Goal: Task Accomplishment & Management: Manage account settings

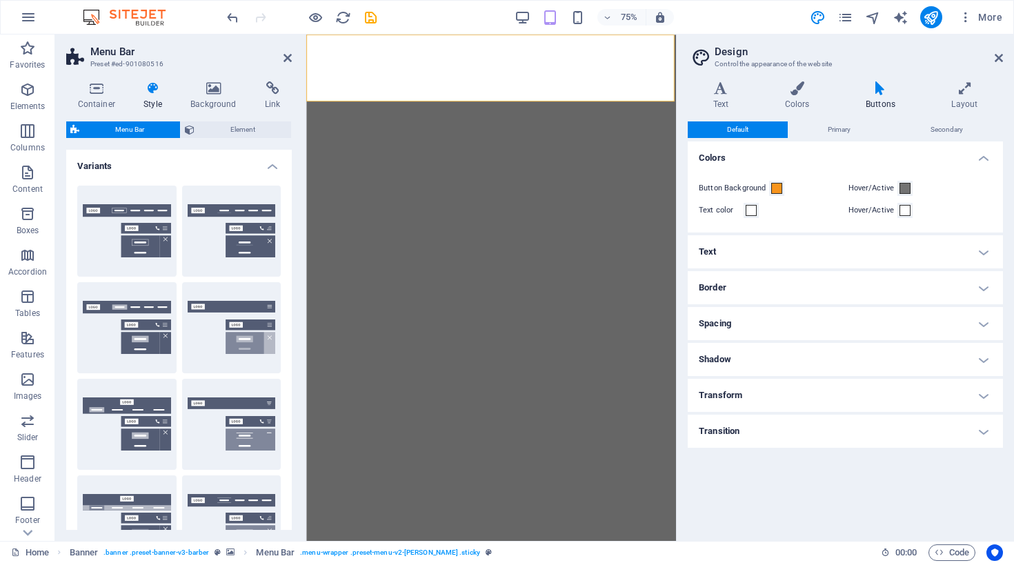
select select "px"
select select "sticky_menu"
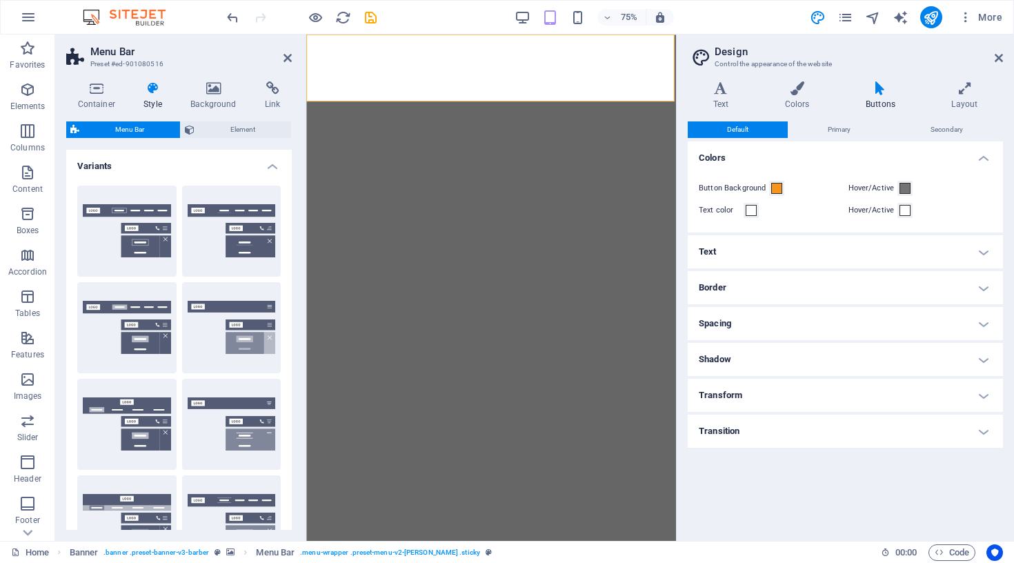
select select "px"
select select "hover_border_bottom"
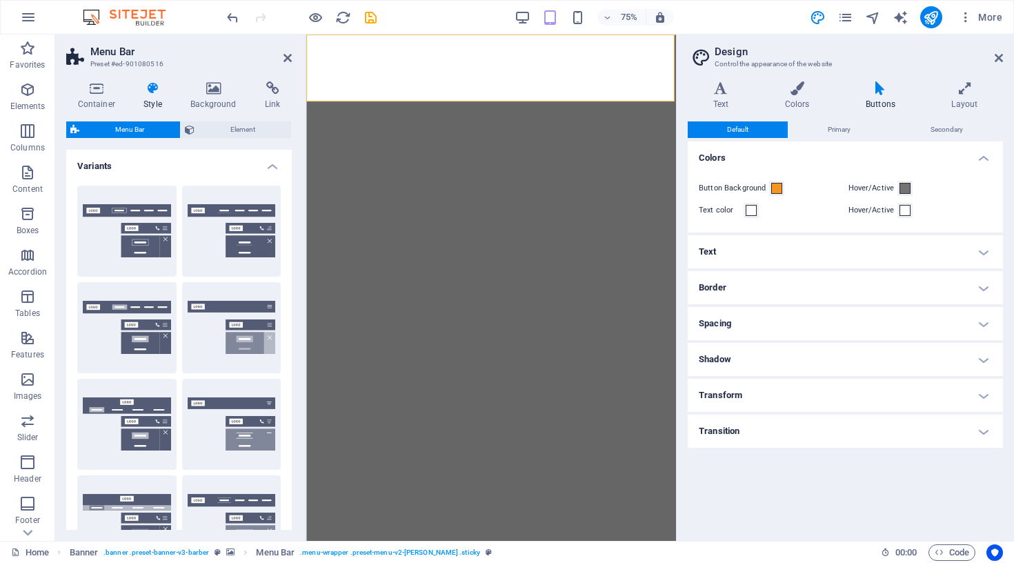
select select "px"
select select "rem"
select select "px"
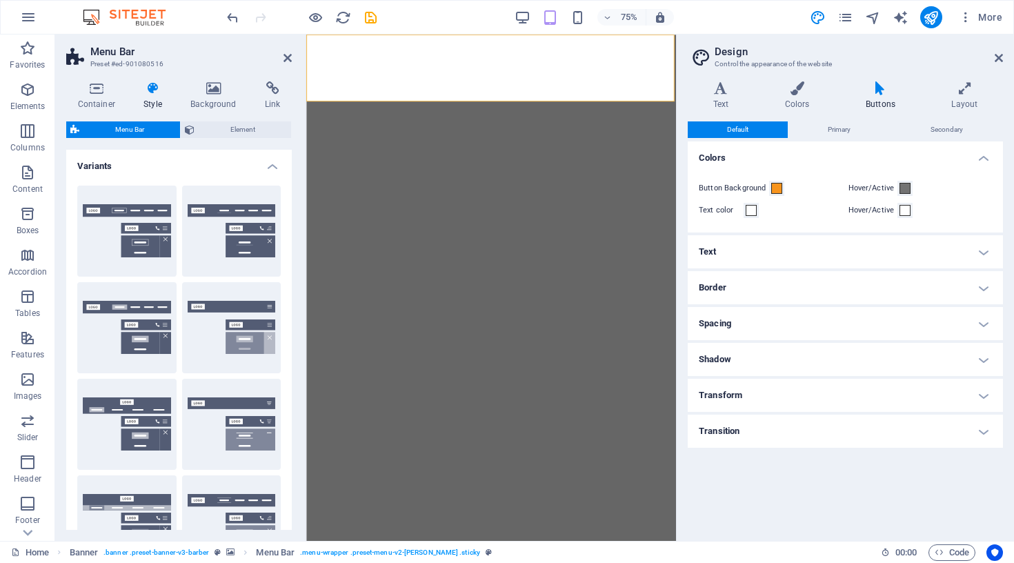
select select "600"
select select "px"
select select "%"
select select "rem"
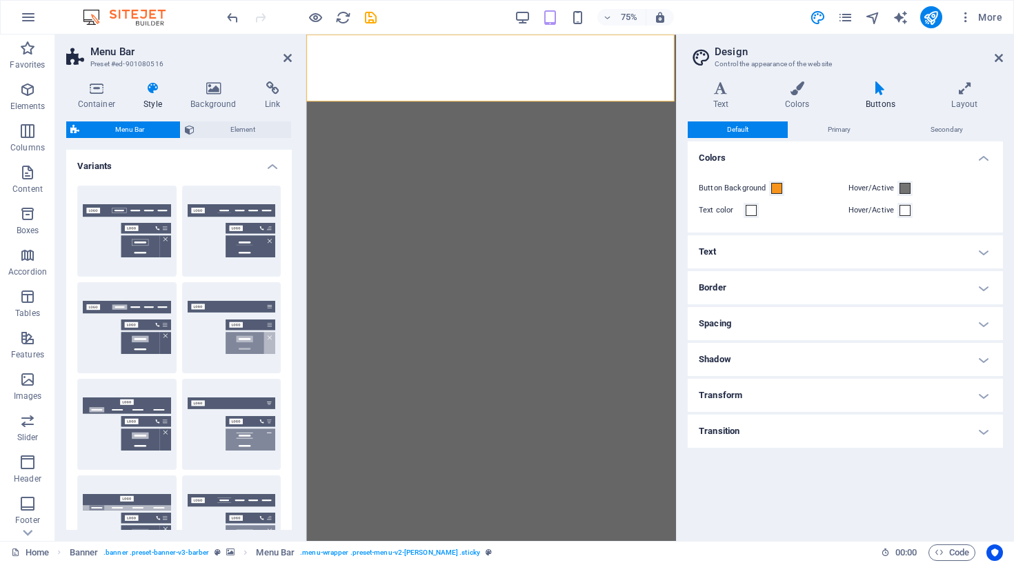
select select "px"
select select "ease-in-out"
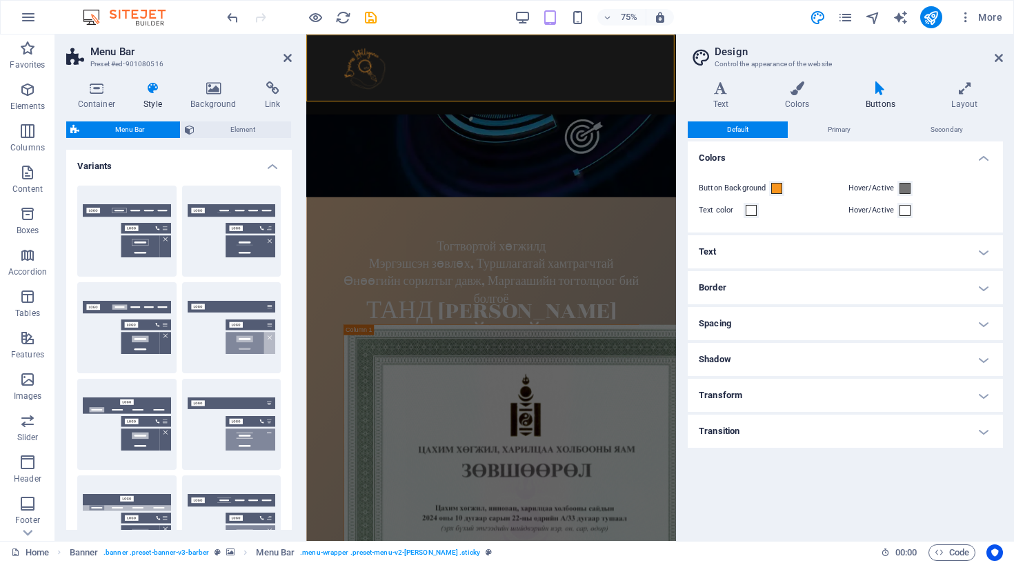
scroll to position [1715, 0]
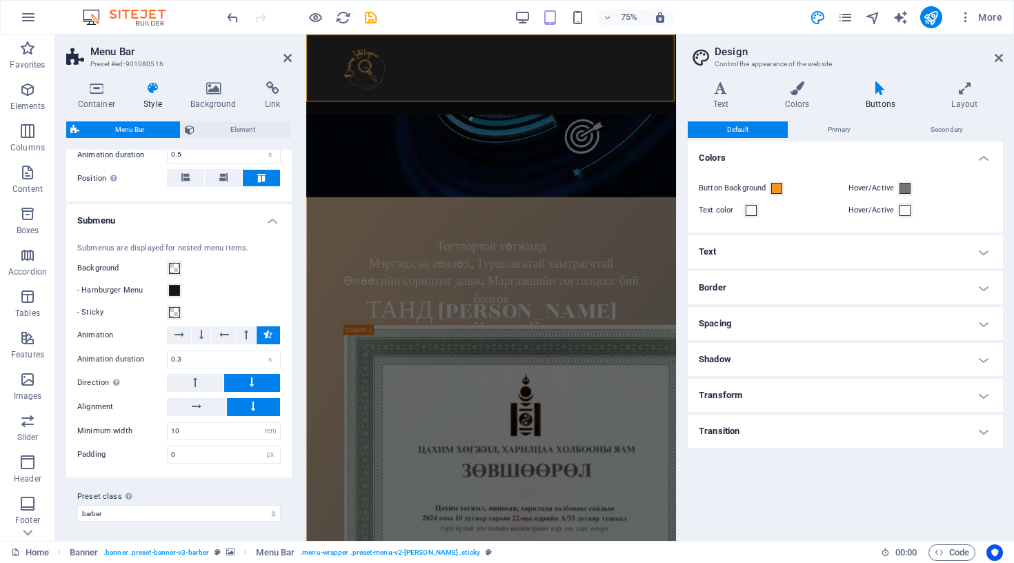
click at [750, 430] on h4 "Transition" at bounding box center [845, 430] width 315 height 33
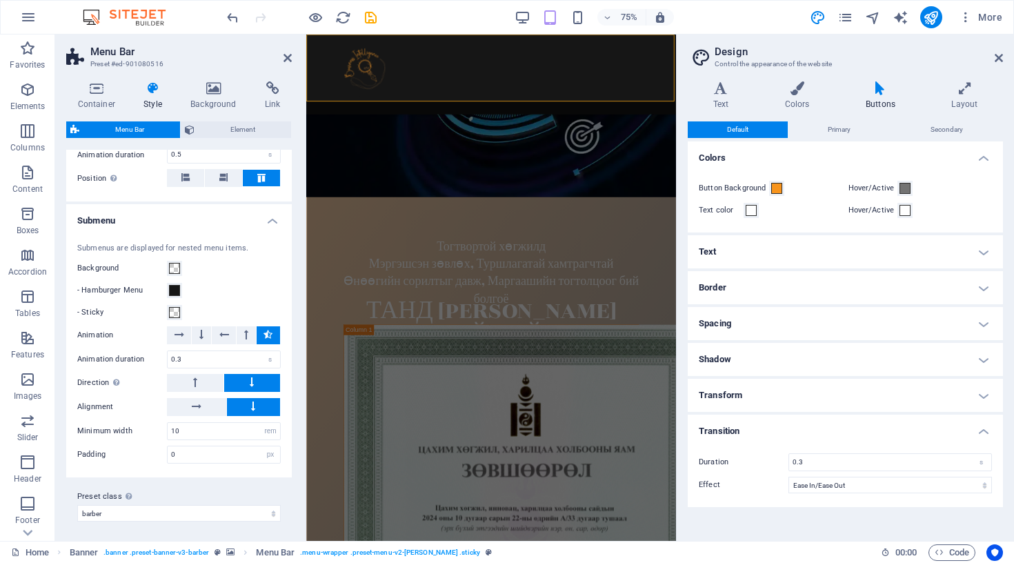
click at [754, 397] on h4 "Transform" at bounding box center [845, 395] width 315 height 33
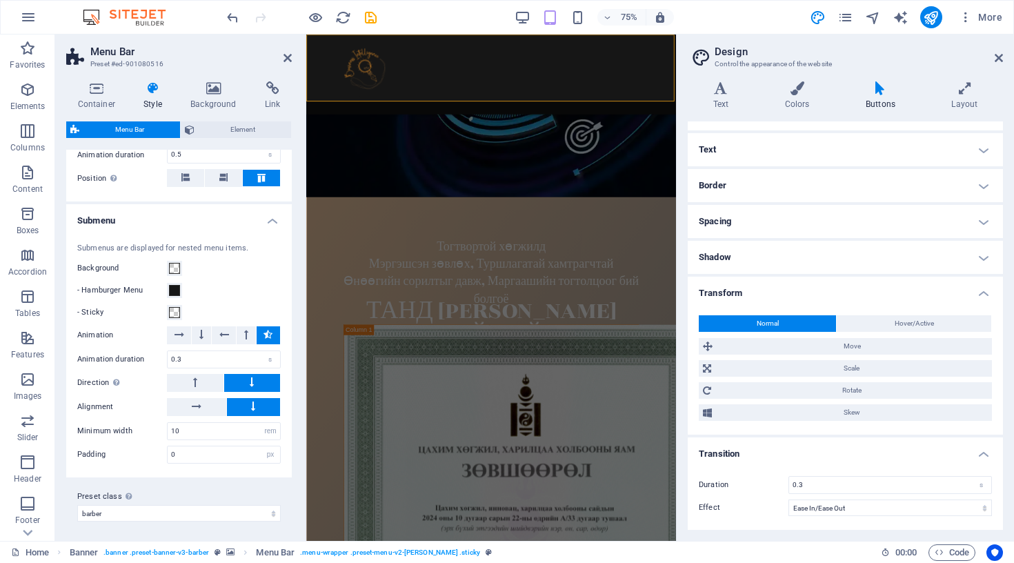
scroll to position [101, 0]
click at [877, 326] on button "Hover/Active" at bounding box center [914, 324] width 154 height 17
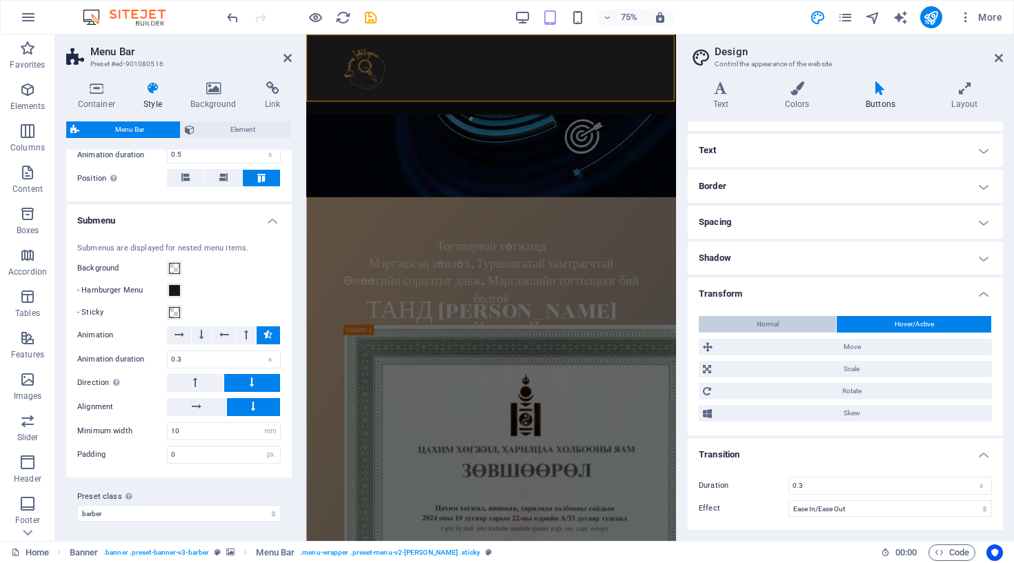
click at [804, 319] on button "Normal" at bounding box center [767, 324] width 137 height 17
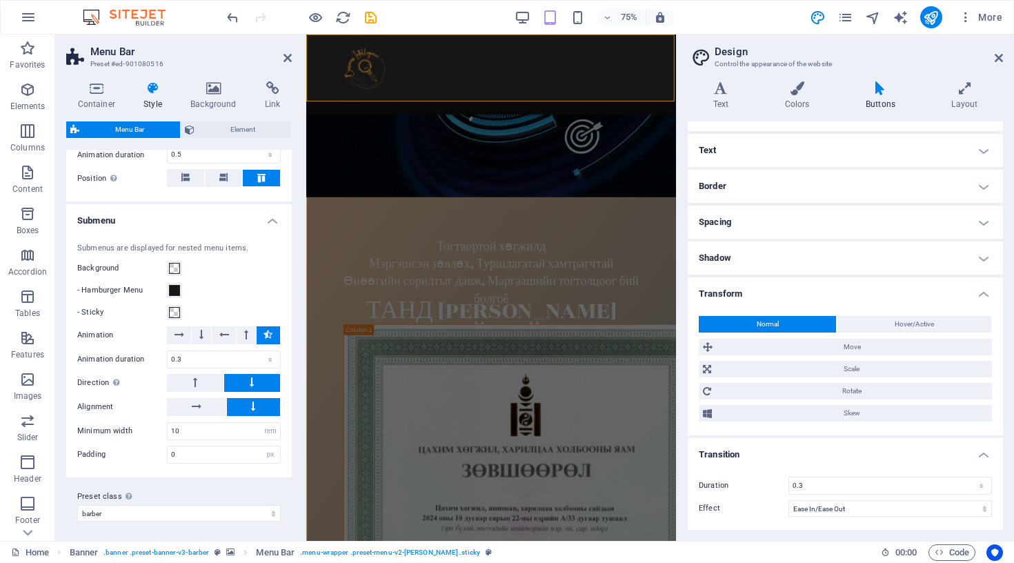
click at [788, 260] on h4 "Shadow" at bounding box center [845, 257] width 315 height 33
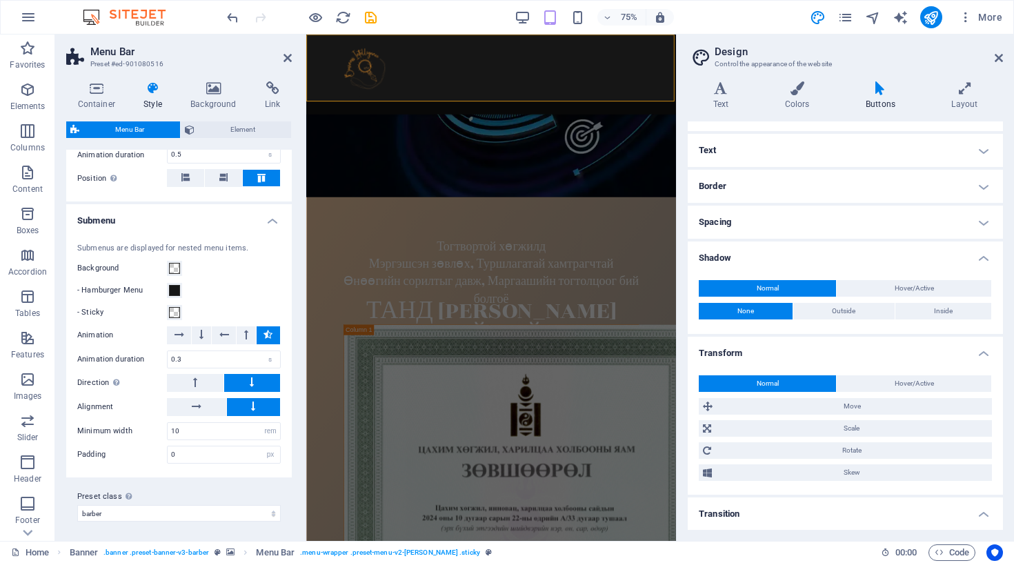
click at [783, 230] on h4 "Spacing" at bounding box center [845, 222] width 315 height 33
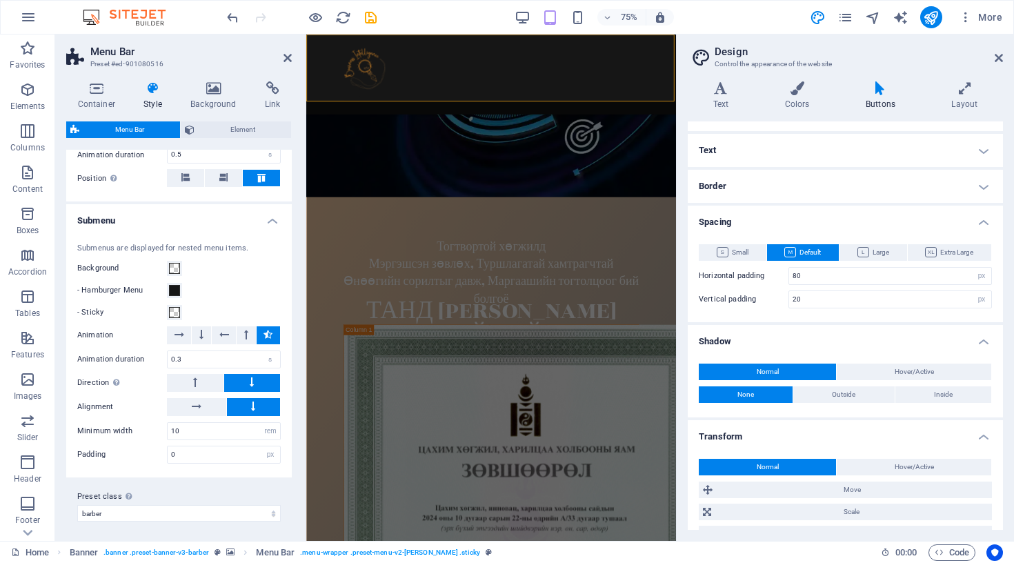
click at [776, 197] on h4 "Border" at bounding box center [845, 186] width 315 height 33
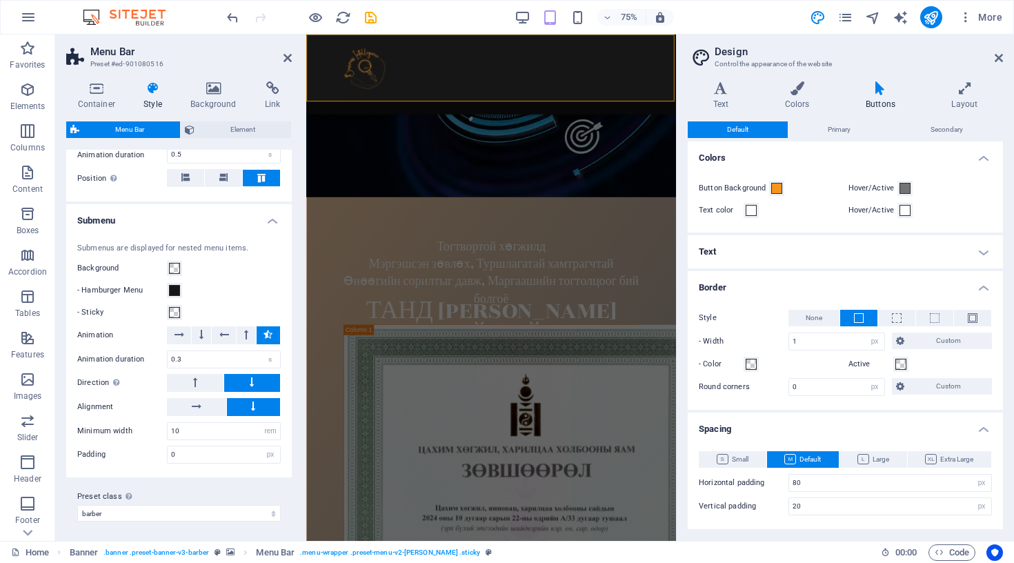
scroll to position [0, 0]
click at [832, 243] on h4 "Text" at bounding box center [845, 251] width 315 height 33
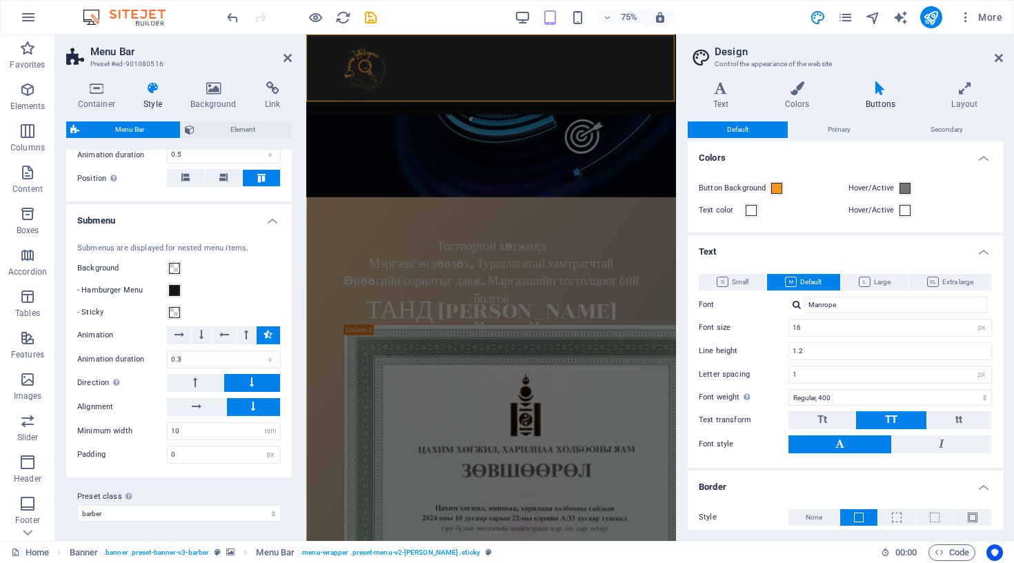
click at [822, 139] on div "Default Primary Secondary Colors Button Background Hover/Active Text color Hove…" at bounding box center [845, 325] width 315 height 408
click at [828, 123] on span "Primary" at bounding box center [839, 129] width 23 height 17
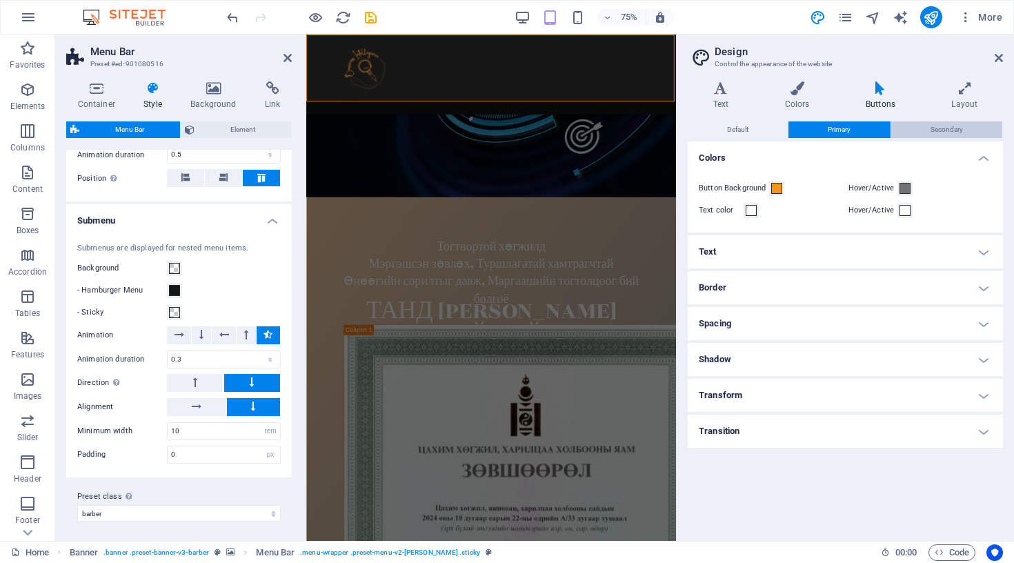
click at [930, 130] on button "Secondary" at bounding box center [946, 129] width 111 height 17
click at [952, 104] on h4 "Layout" at bounding box center [964, 95] width 77 height 29
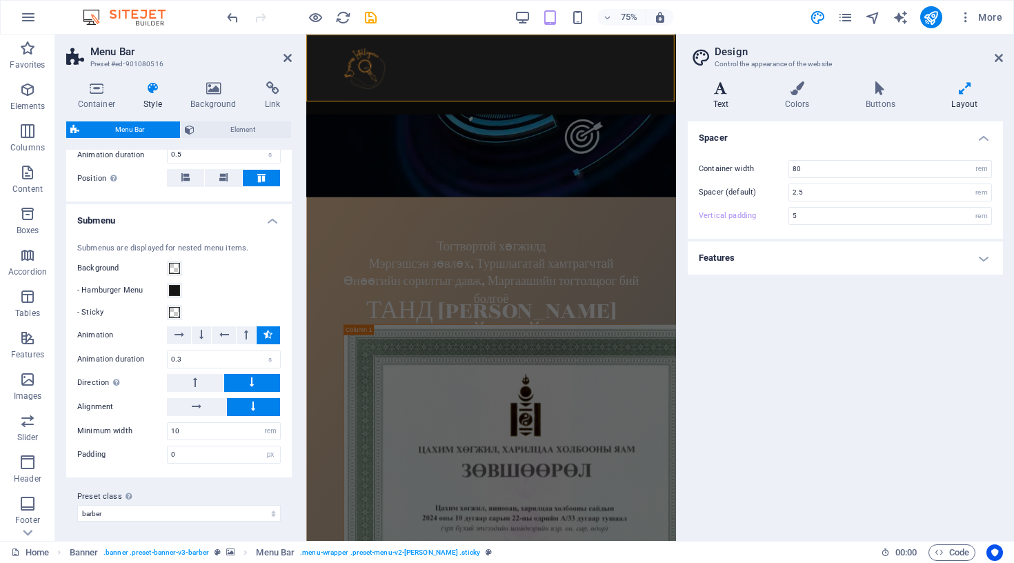
click at [717, 97] on h4 "Text" at bounding box center [724, 95] width 72 height 29
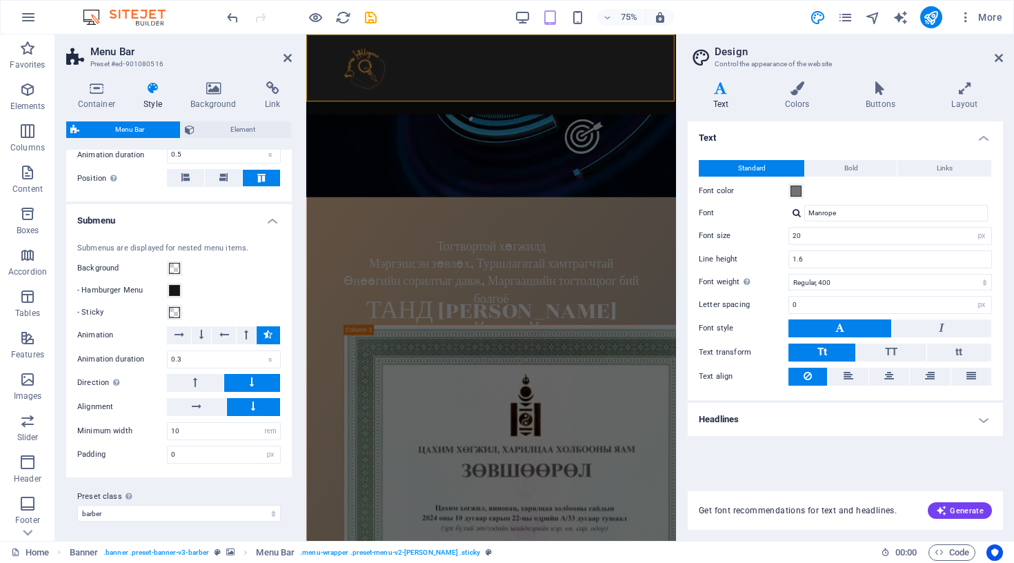
click at [993, 58] on header "Design Control the appearance of the website" at bounding box center [846, 52] width 312 height 36
click at [1005, 58] on aside "Design Control the appearance of the website Variants Text Colors Buttons Layou…" at bounding box center [845, 287] width 338 height 506
click at [995, 57] on icon at bounding box center [998, 57] width 8 height 11
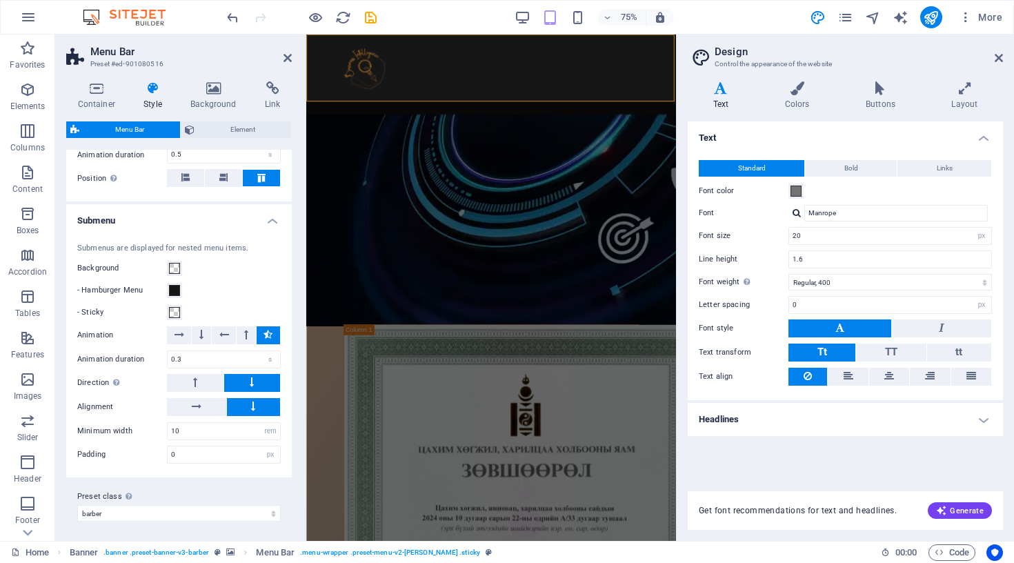
type input "40"
type input "32"
type input "80"
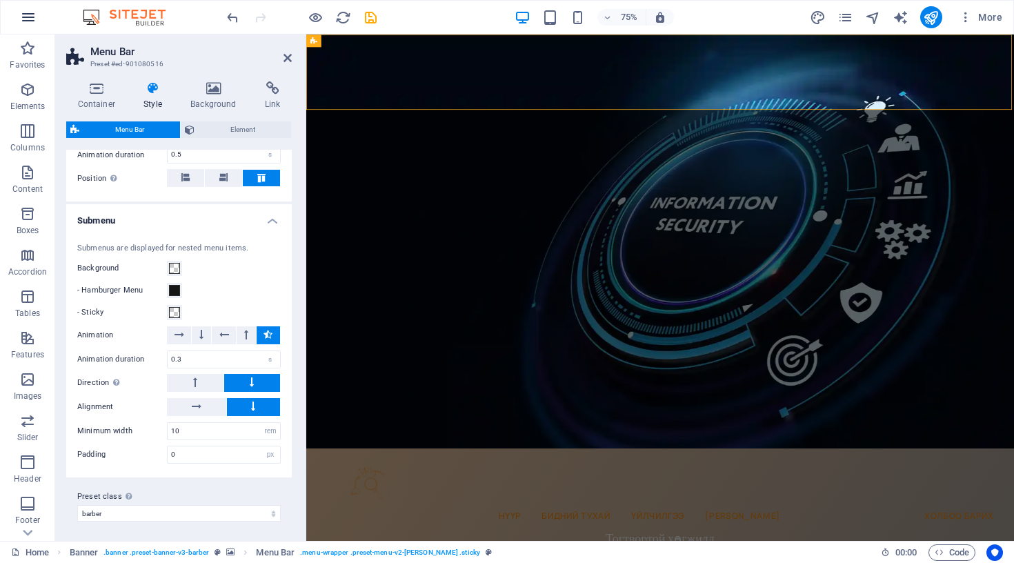
click at [34, 14] on icon "button" at bounding box center [28, 17] width 17 height 17
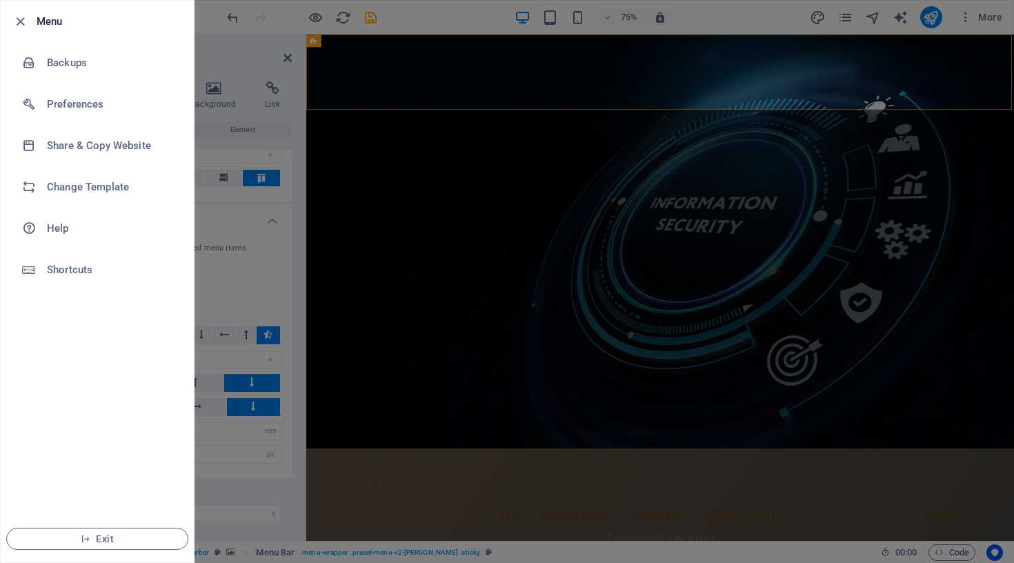
click at [35, 17] on div at bounding box center [24, 21] width 25 height 17
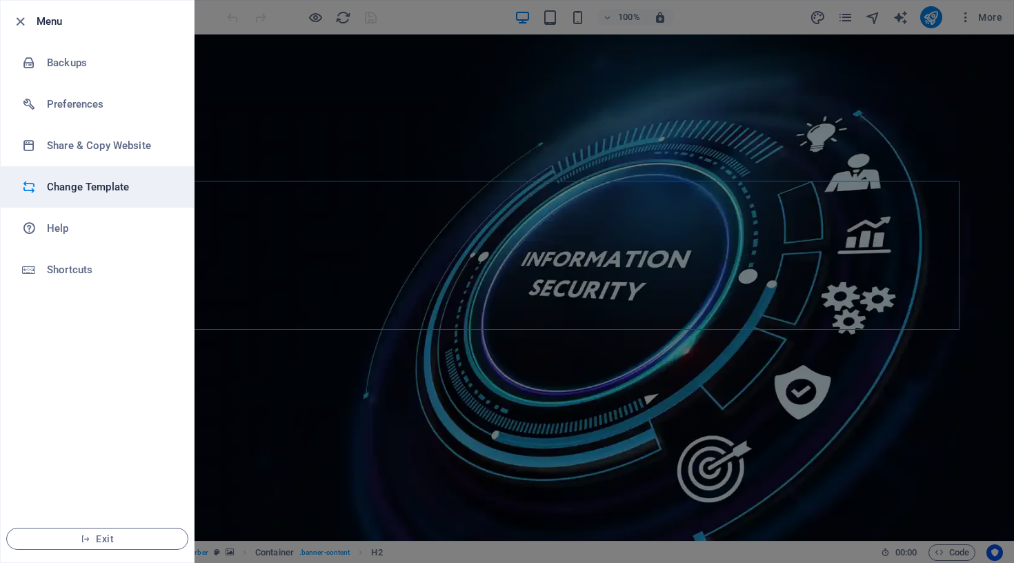
click at [67, 193] on h6 "Change Template" at bounding box center [111, 187] width 128 height 17
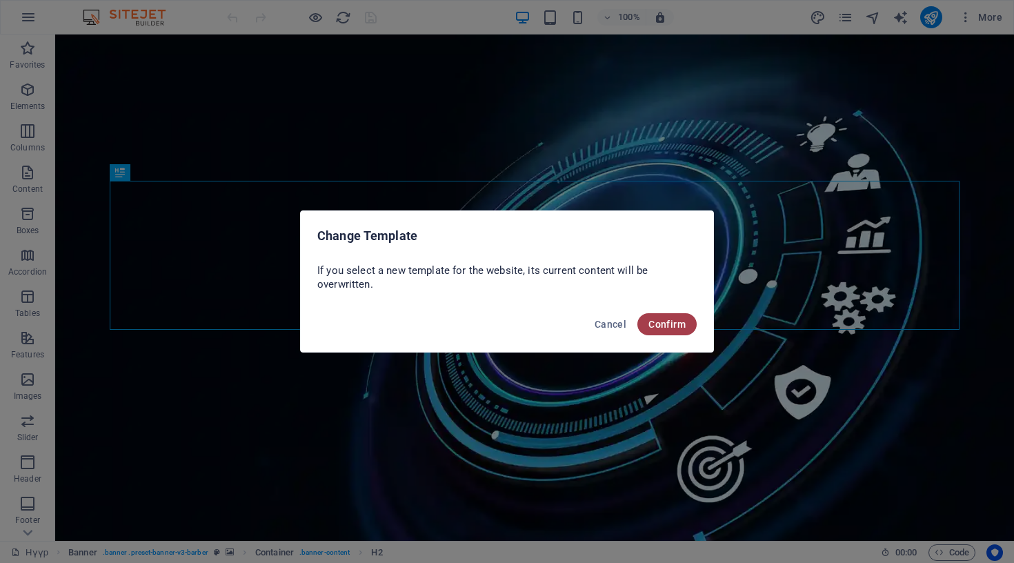
click at [668, 325] on span "Confirm" at bounding box center [666, 324] width 37 height 11
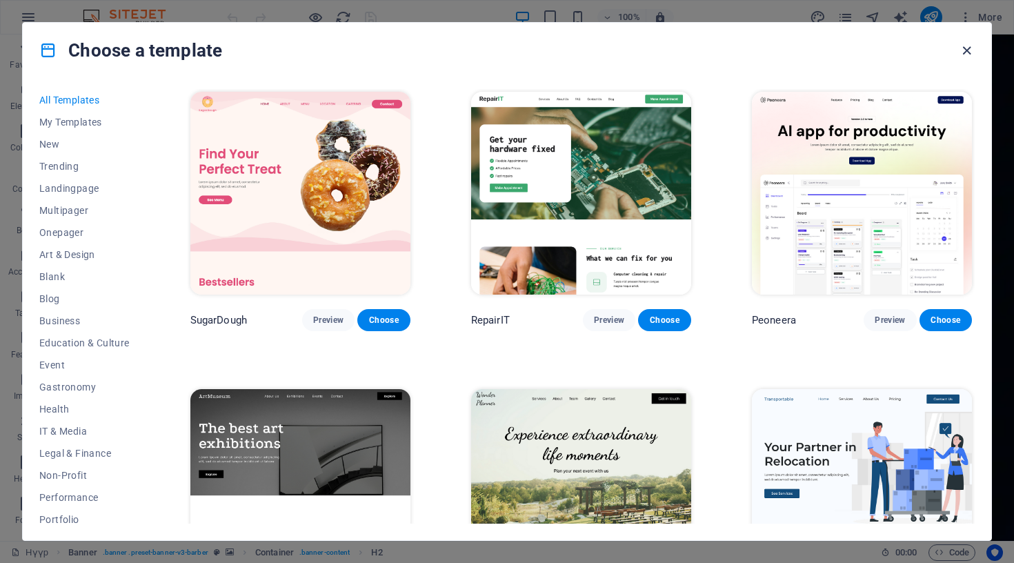
click at [962, 51] on icon "button" at bounding box center [967, 51] width 16 height 16
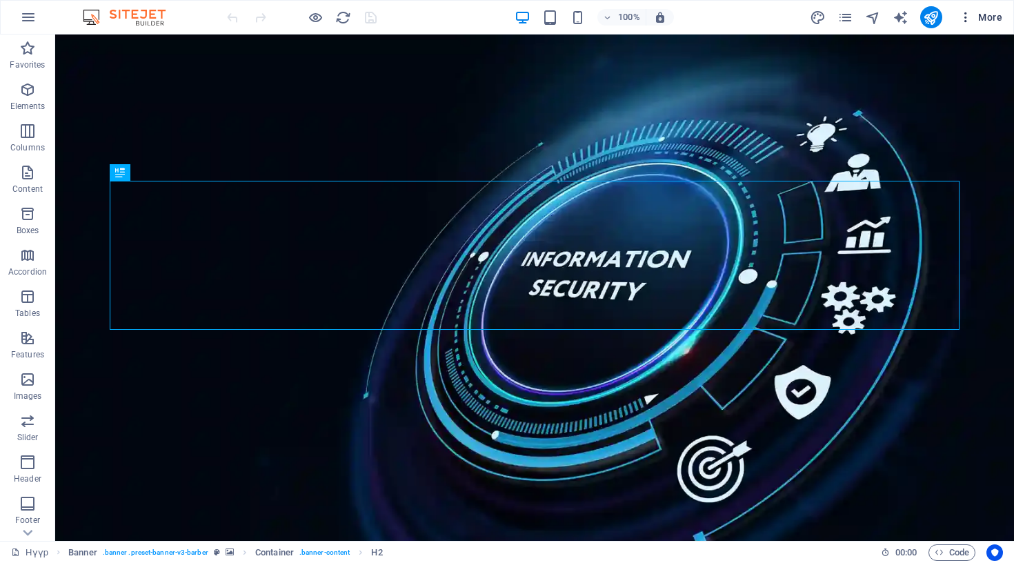
click at [970, 23] on icon "button" at bounding box center [966, 17] width 14 height 14
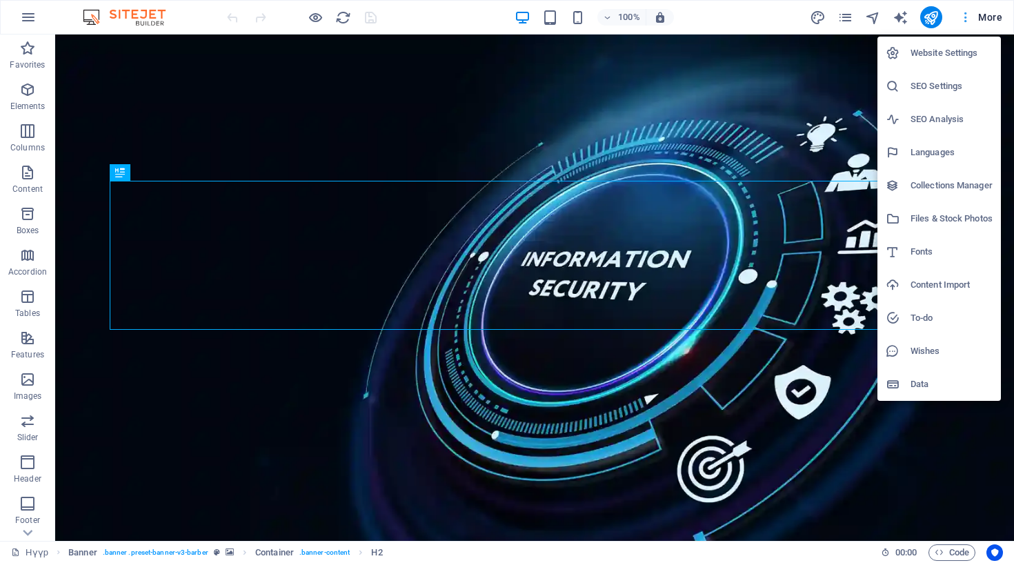
click at [970, 23] on div at bounding box center [507, 281] width 1014 height 563
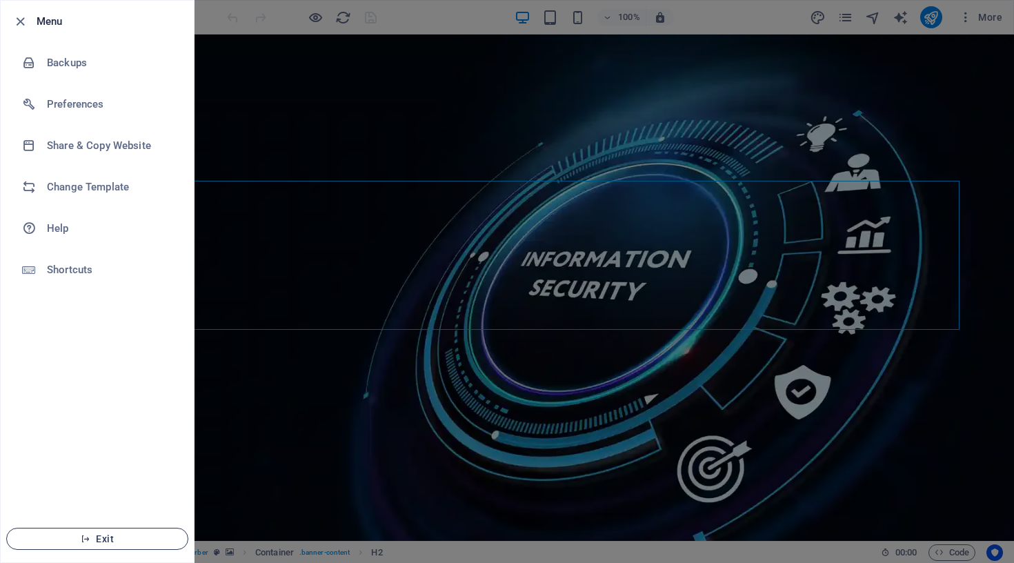
click at [92, 542] on span "Exit" at bounding box center [97, 538] width 159 height 11
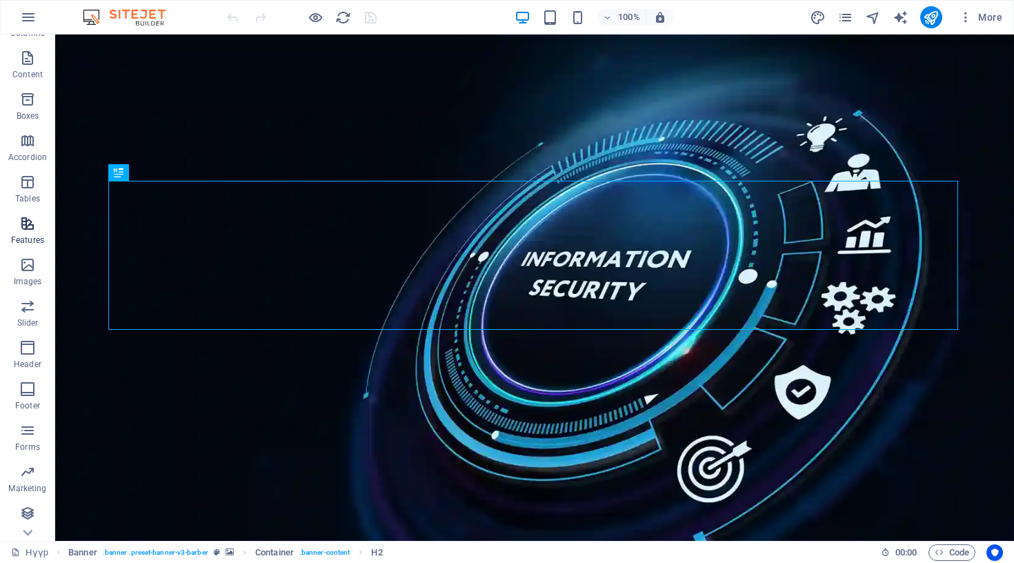
scroll to position [114, 0]
click at [19, 17] on button "button" at bounding box center [28, 17] width 33 height 33
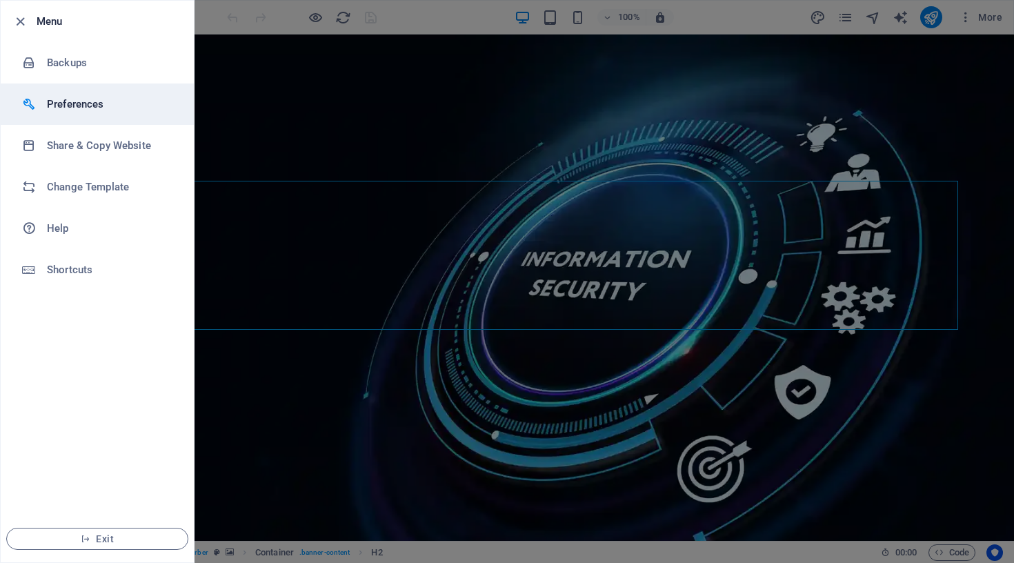
click at [83, 104] on h6 "Preferences" at bounding box center [111, 104] width 128 height 17
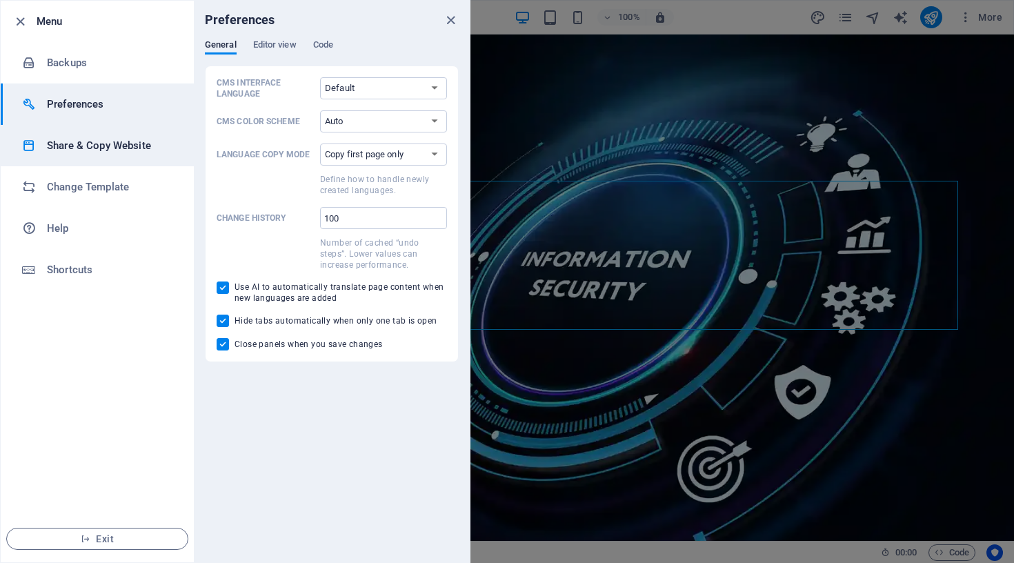
click at [85, 155] on li "Share & Copy Website" at bounding box center [97, 145] width 193 height 41
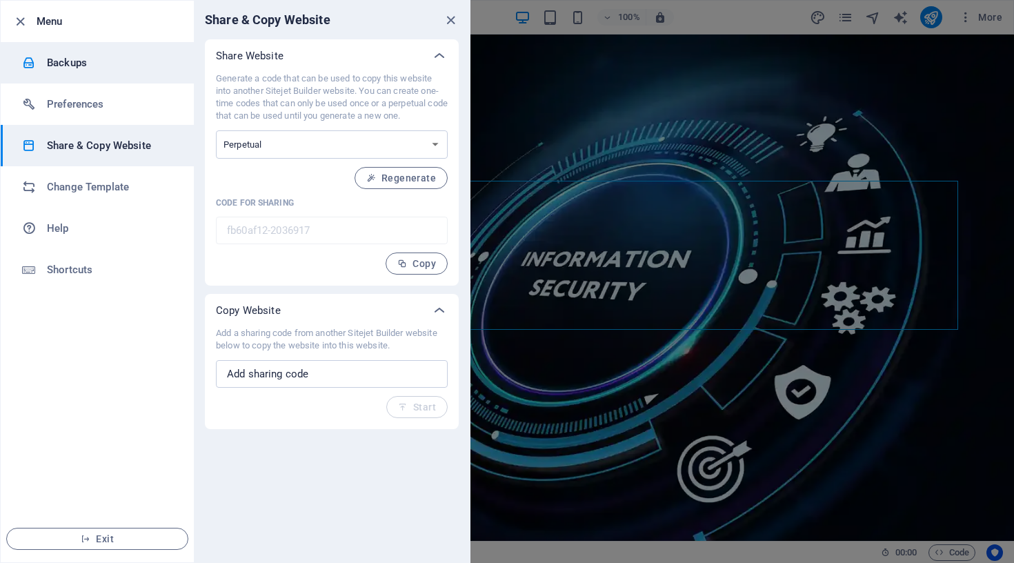
click at [109, 58] on h6 "Backups" at bounding box center [111, 62] width 128 height 17
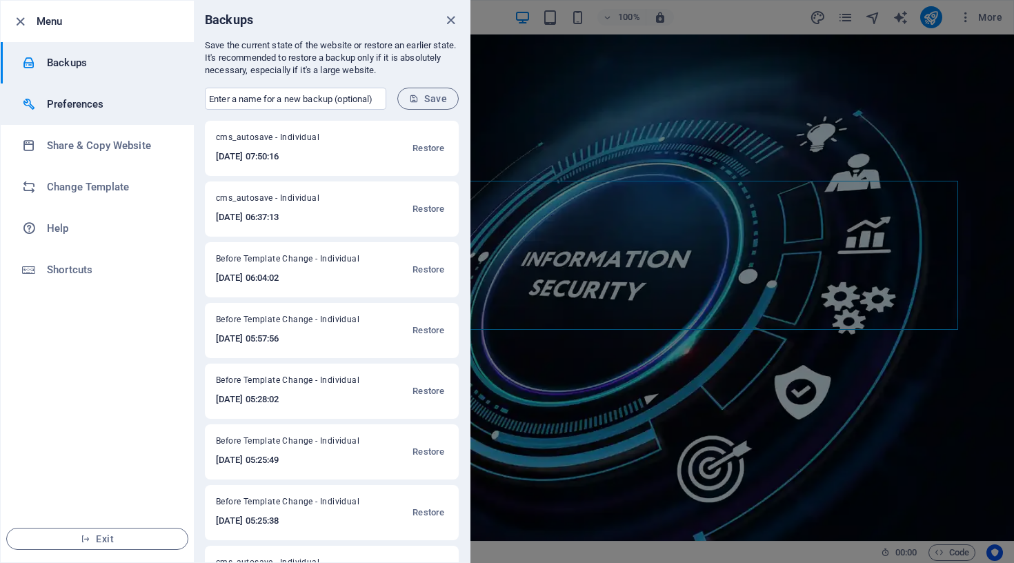
click at [97, 112] on li "Preferences" at bounding box center [97, 103] width 193 height 41
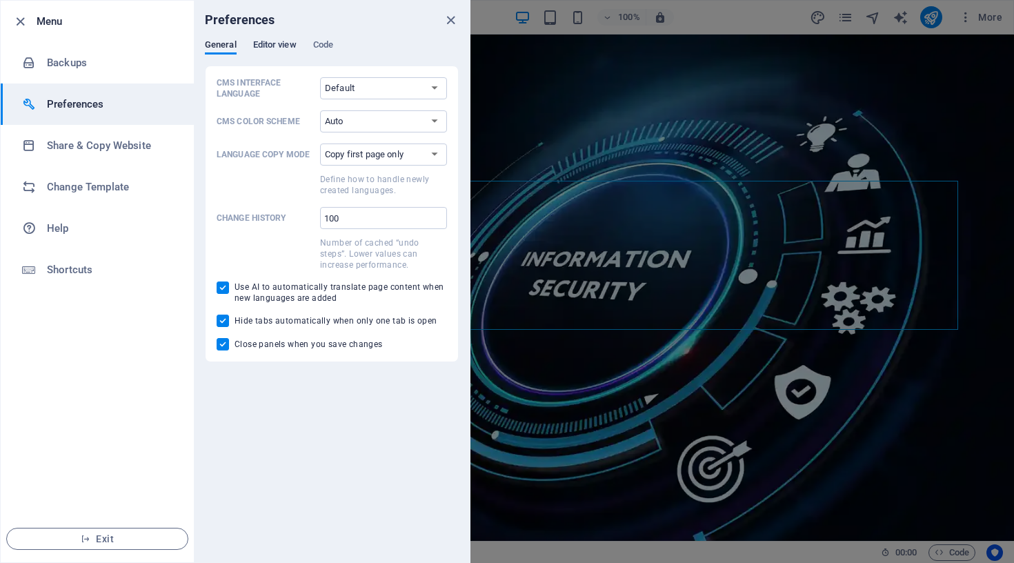
click at [274, 49] on span "Editor view" at bounding box center [274, 46] width 43 height 19
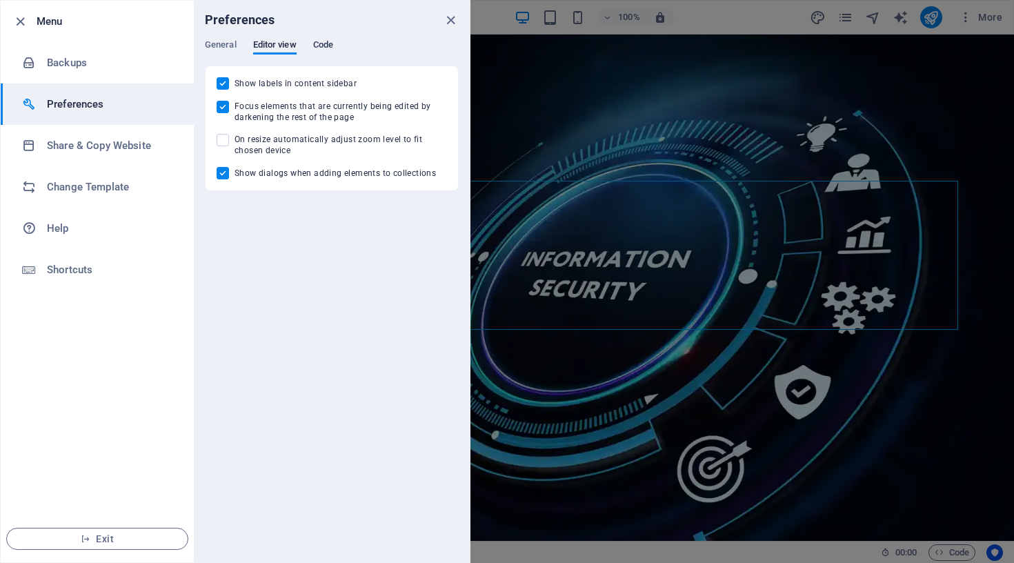
click at [314, 42] on span "Code" at bounding box center [323, 46] width 20 height 19
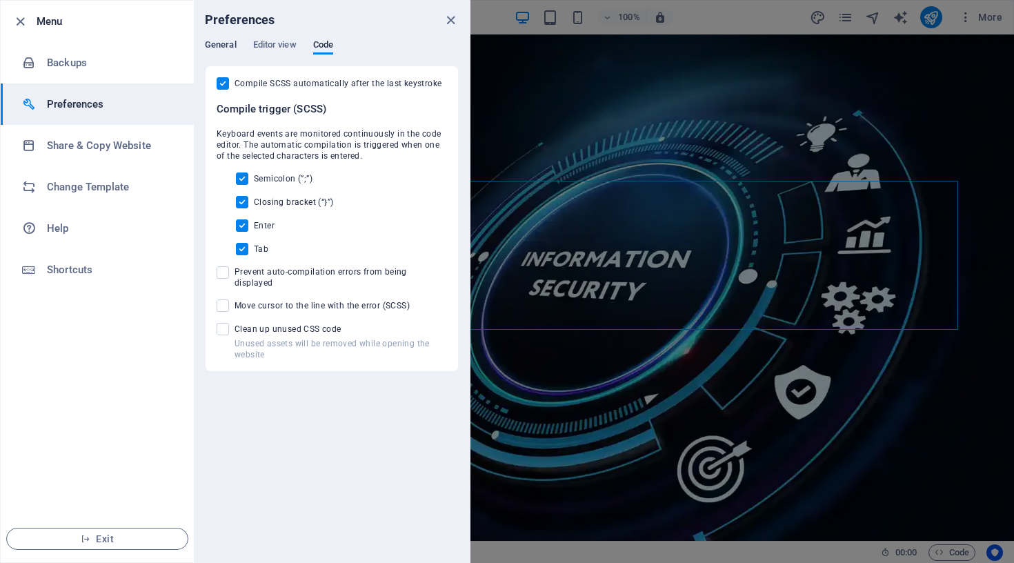
click at [219, 46] on span "General" at bounding box center [221, 46] width 32 height 19
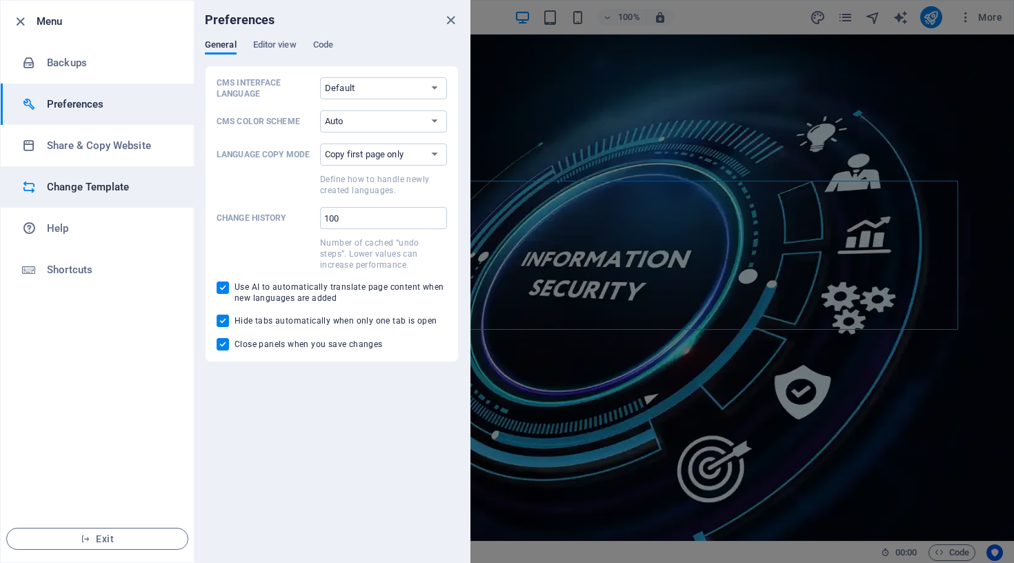
click at [78, 188] on h6 "Change Template" at bounding box center [111, 187] width 128 height 17
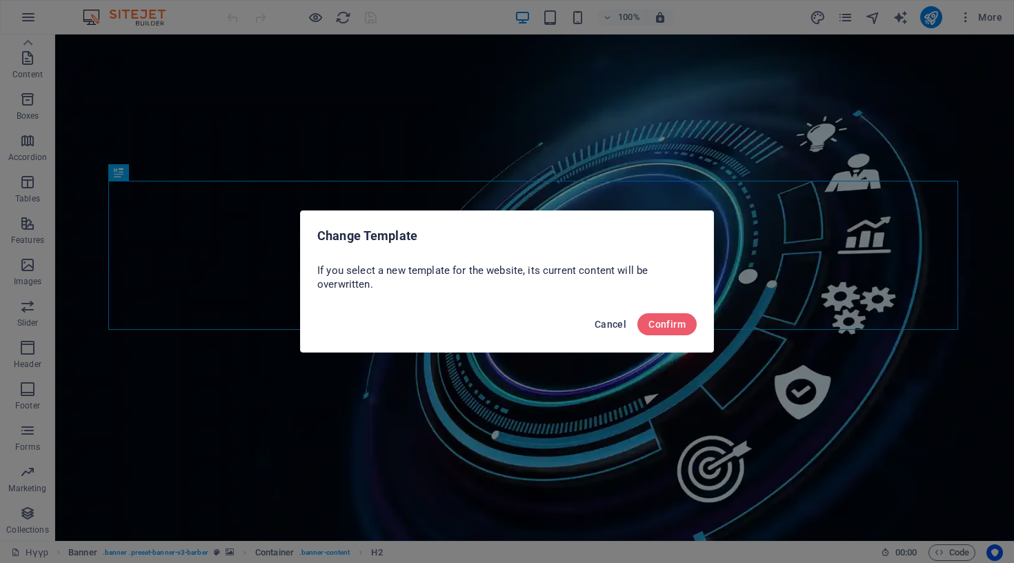
click at [612, 319] on span "Cancel" at bounding box center [610, 324] width 32 height 11
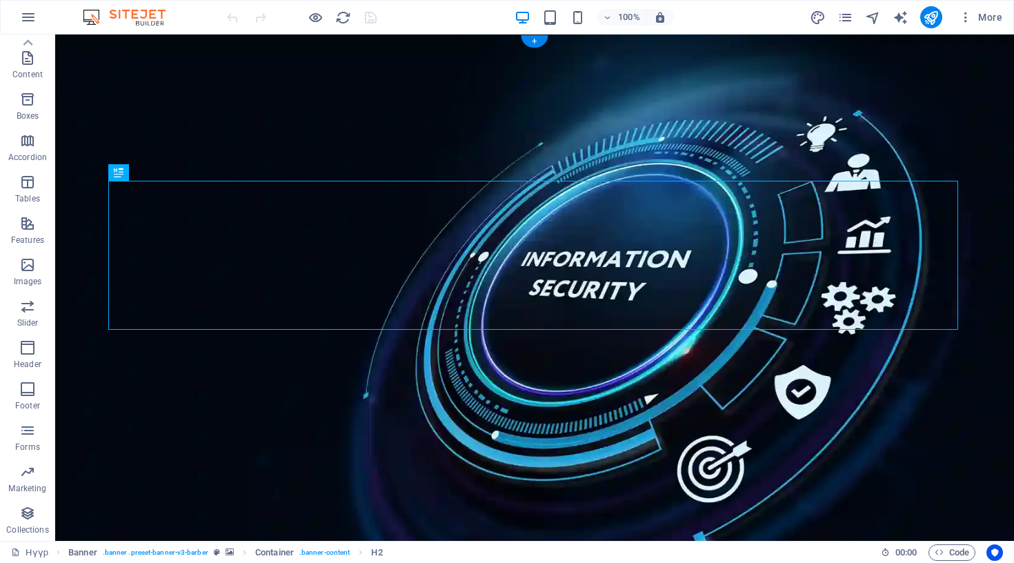
click at [978, 13] on span "More" at bounding box center [980, 17] width 43 height 14
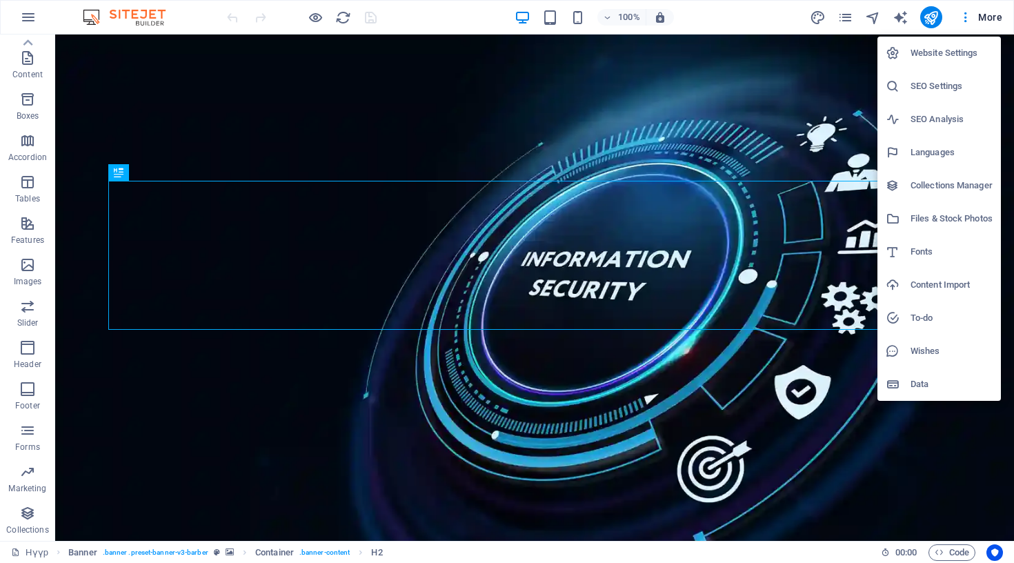
click at [944, 51] on h6 "Website Settings" at bounding box center [951, 53] width 82 height 17
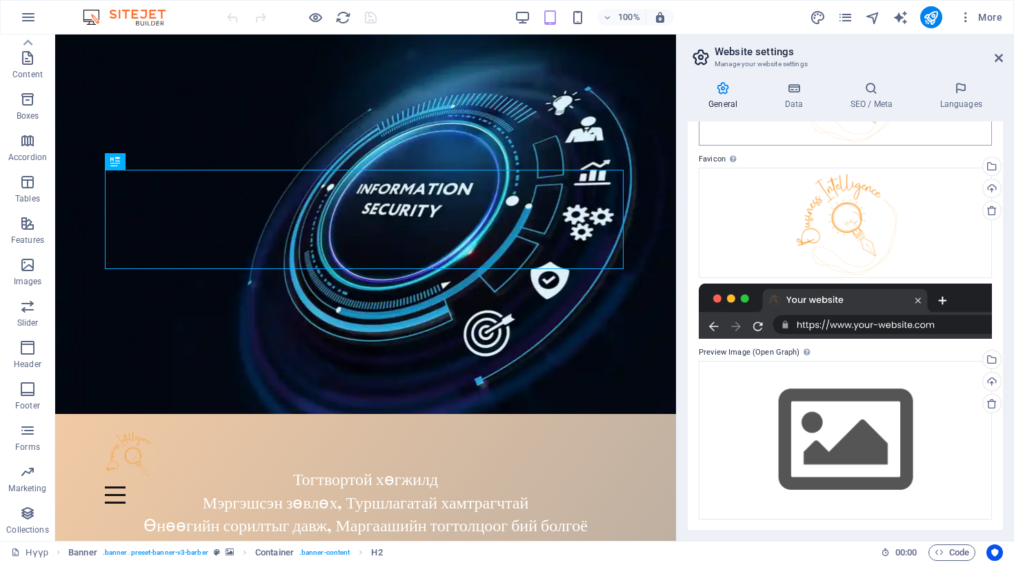
scroll to position [8, 0]
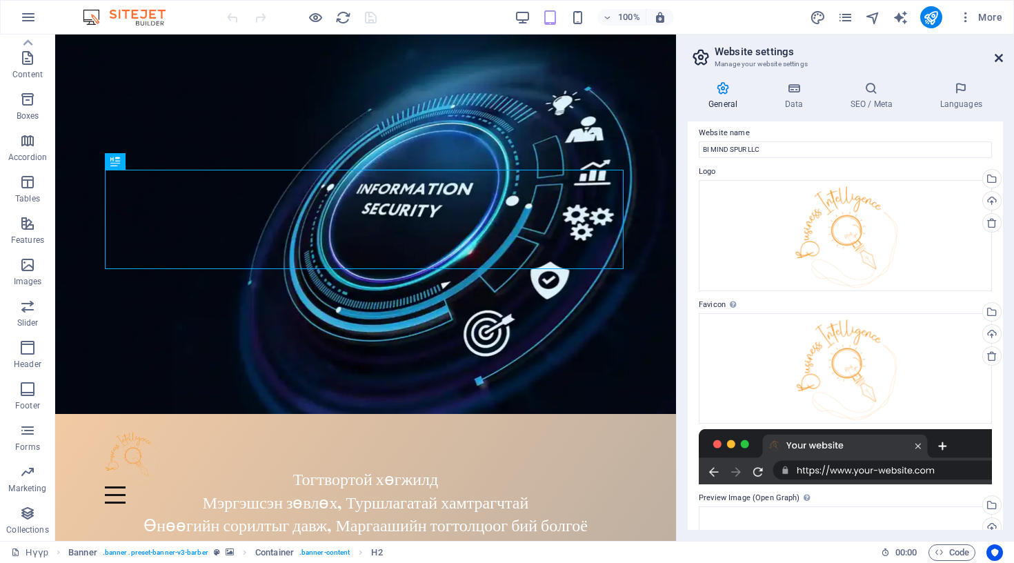
click at [997, 57] on icon at bounding box center [998, 57] width 8 height 11
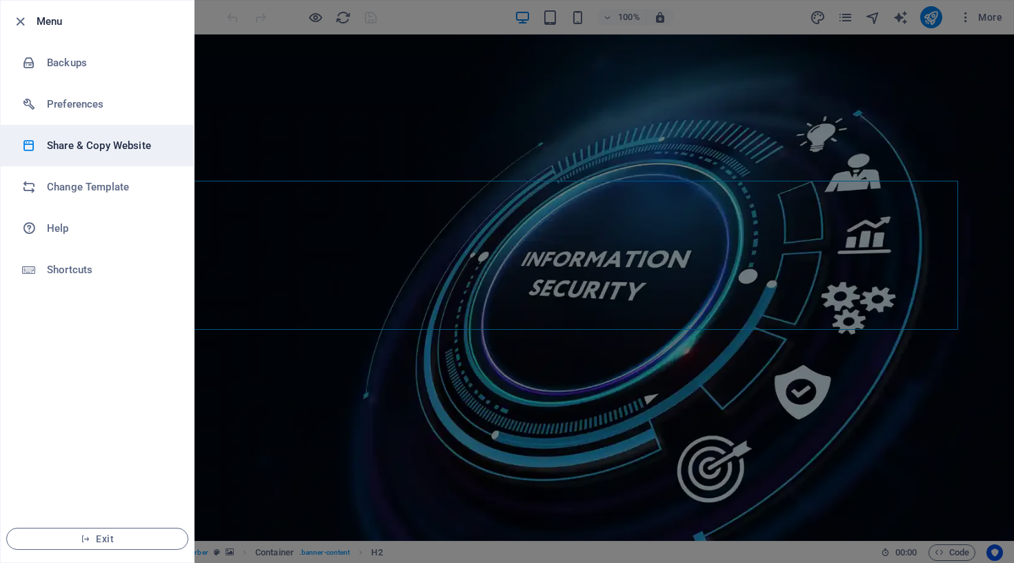
drag, startPoint x: 82, startPoint y: 105, endPoint x: 81, endPoint y: 152, distance: 47.6
click at [81, 152] on ul "Menu Backups Preferences Share & Copy Website Change Template Help Shortcuts Ex…" at bounding box center [97, 281] width 193 height 561
click at [81, 152] on h6 "Share & Copy Website" at bounding box center [111, 145] width 128 height 17
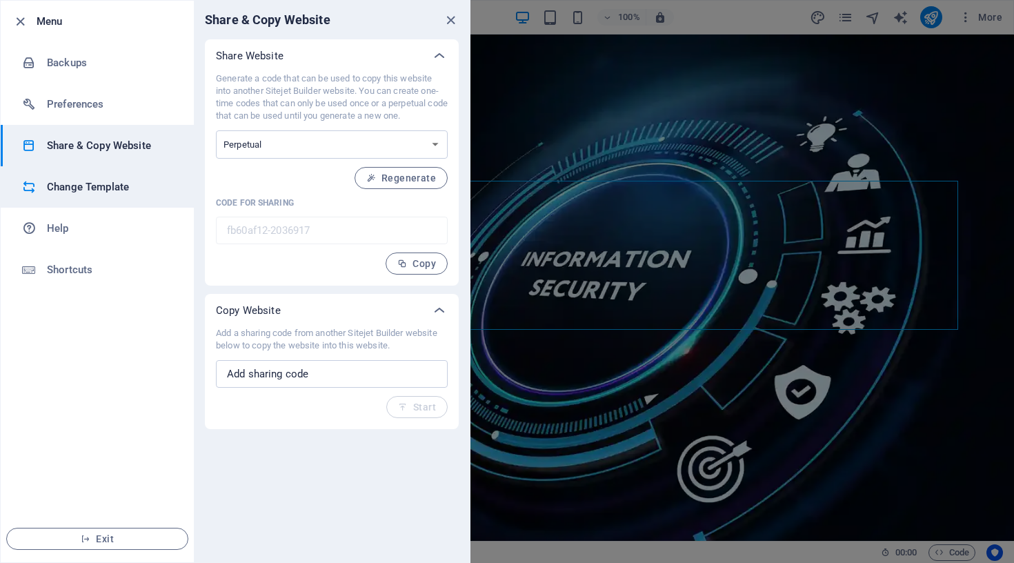
click at [78, 188] on h6 "Change Template" at bounding box center [111, 187] width 128 height 17
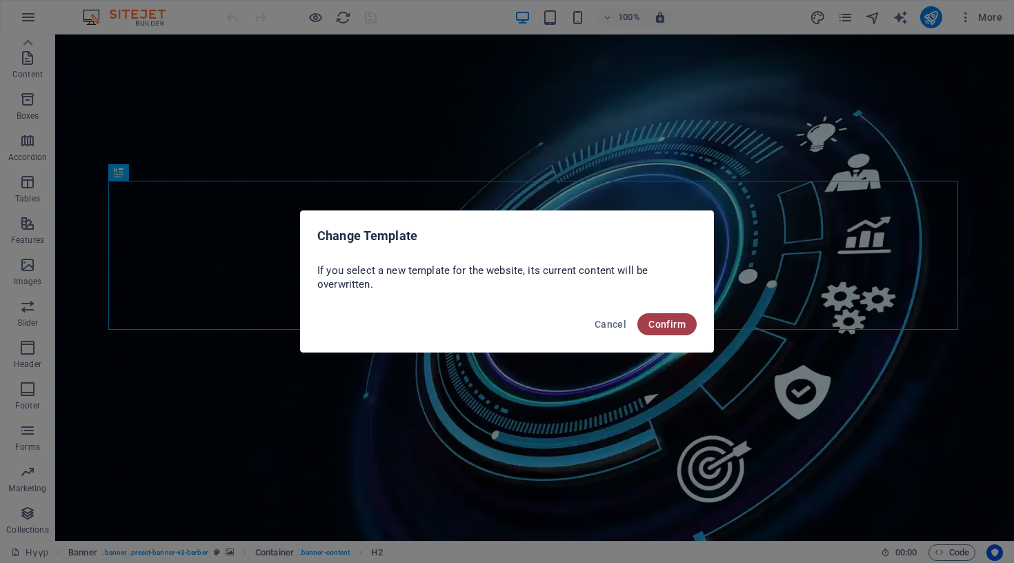
click at [672, 323] on span "Confirm" at bounding box center [666, 324] width 37 height 11
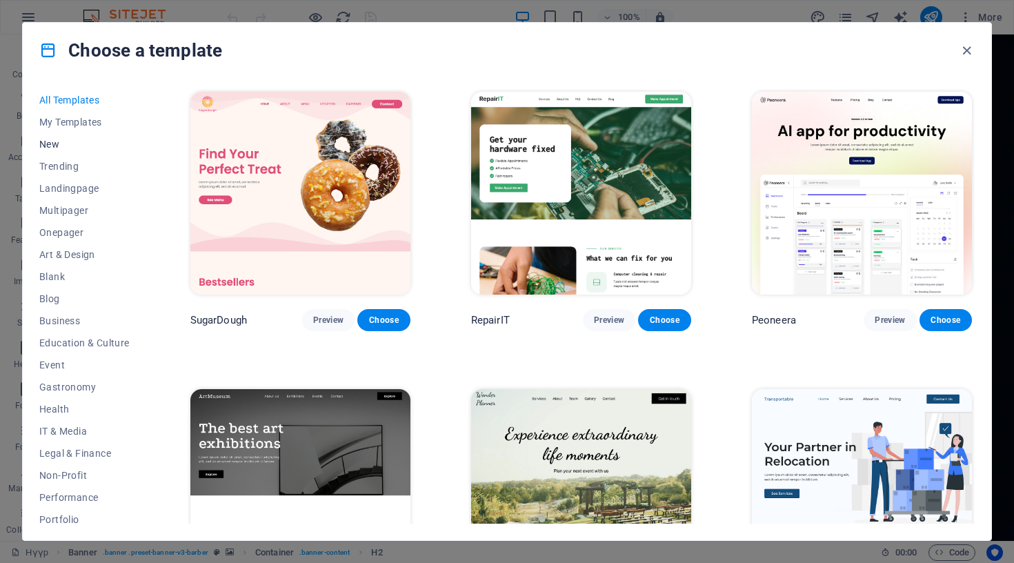
click at [66, 145] on span "New" at bounding box center [84, 144] width 90 height 11
click at [63, 277] on span "Blank" at bounding box center [84, 276] width 90 height 11
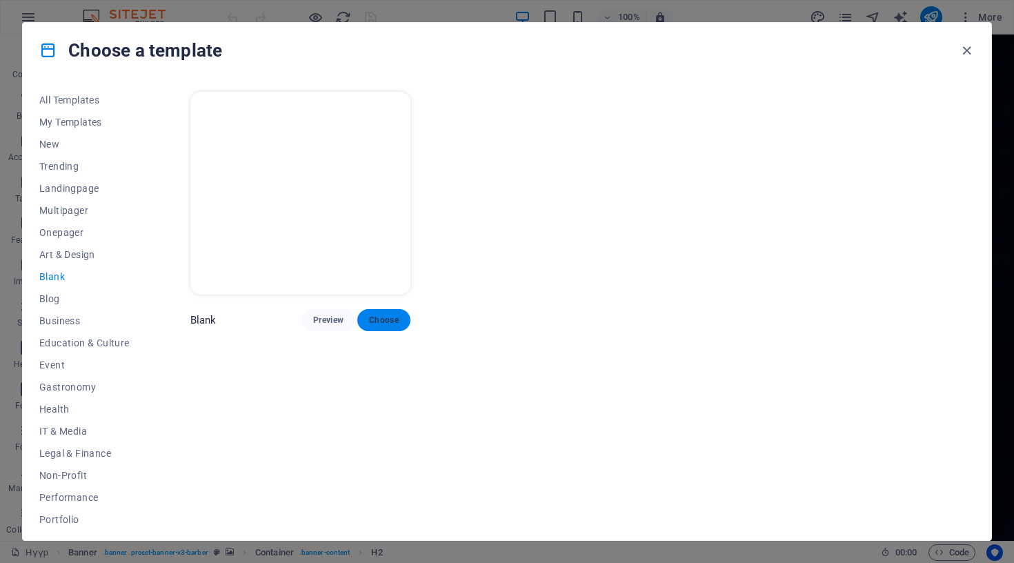
click at [386, 317] on span "Choose" at bounding box center [383, 319] width 30 height 11
